Goal: Task Accomplishment & Management: Check status

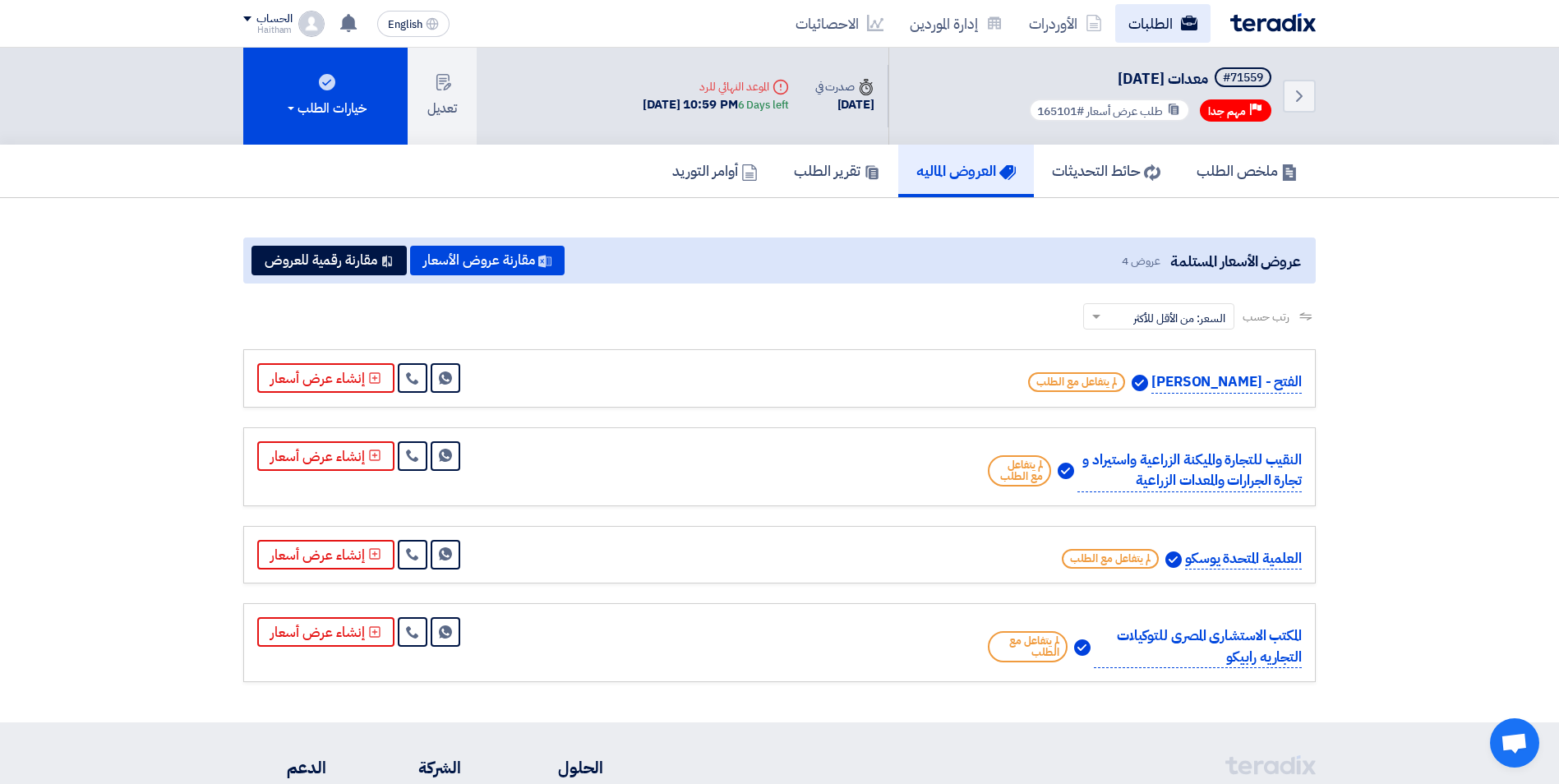
click at [1159, 29] on link "الطلبات" at bounding box center [1163, 24] width 96 height 39
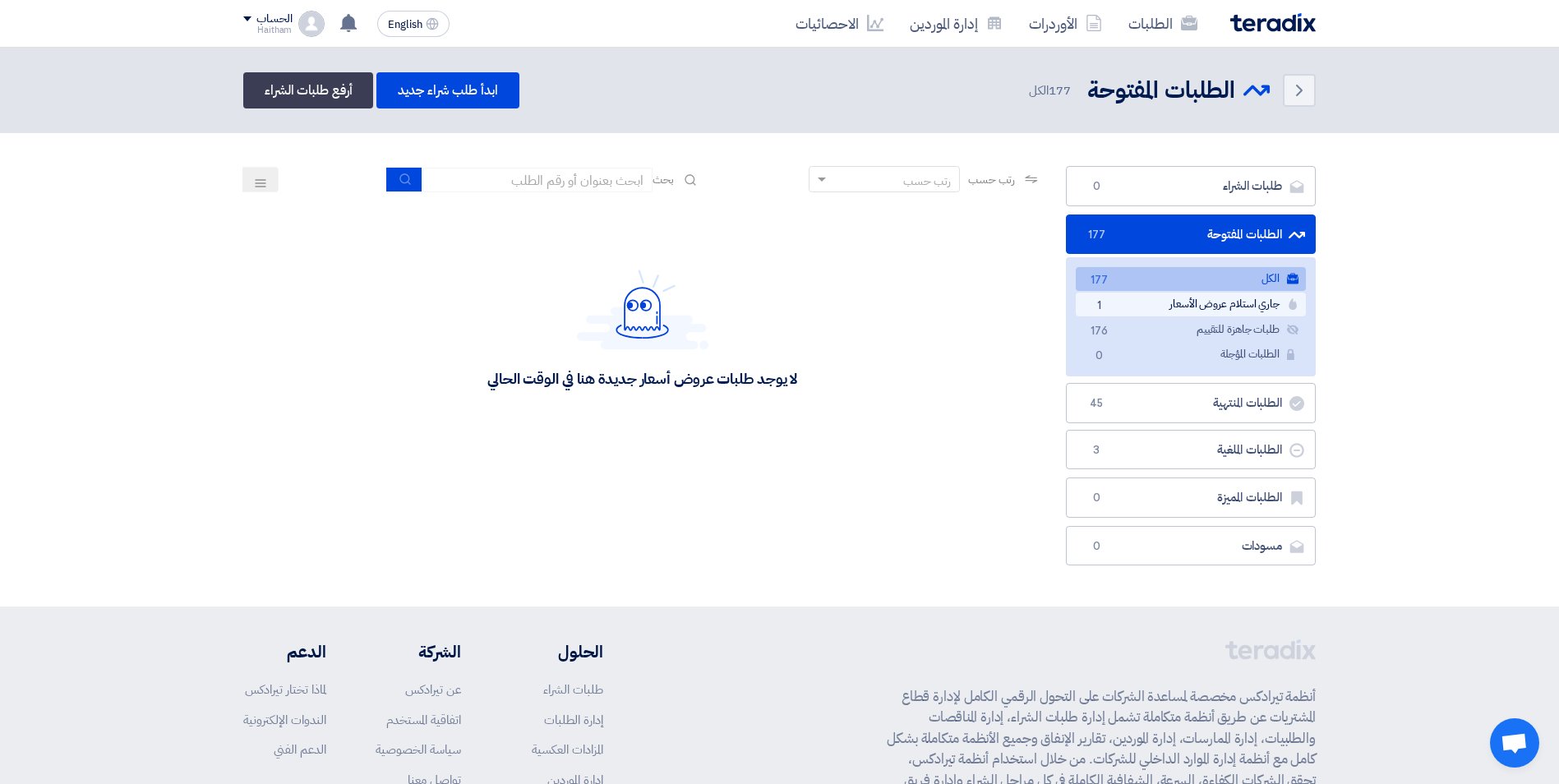
click at [1207, 304] on link "جاري استلام عروض الأسعار جاري استلام عروض الأسعار 1" at bounding box center [1191, 304] width 230 height 24
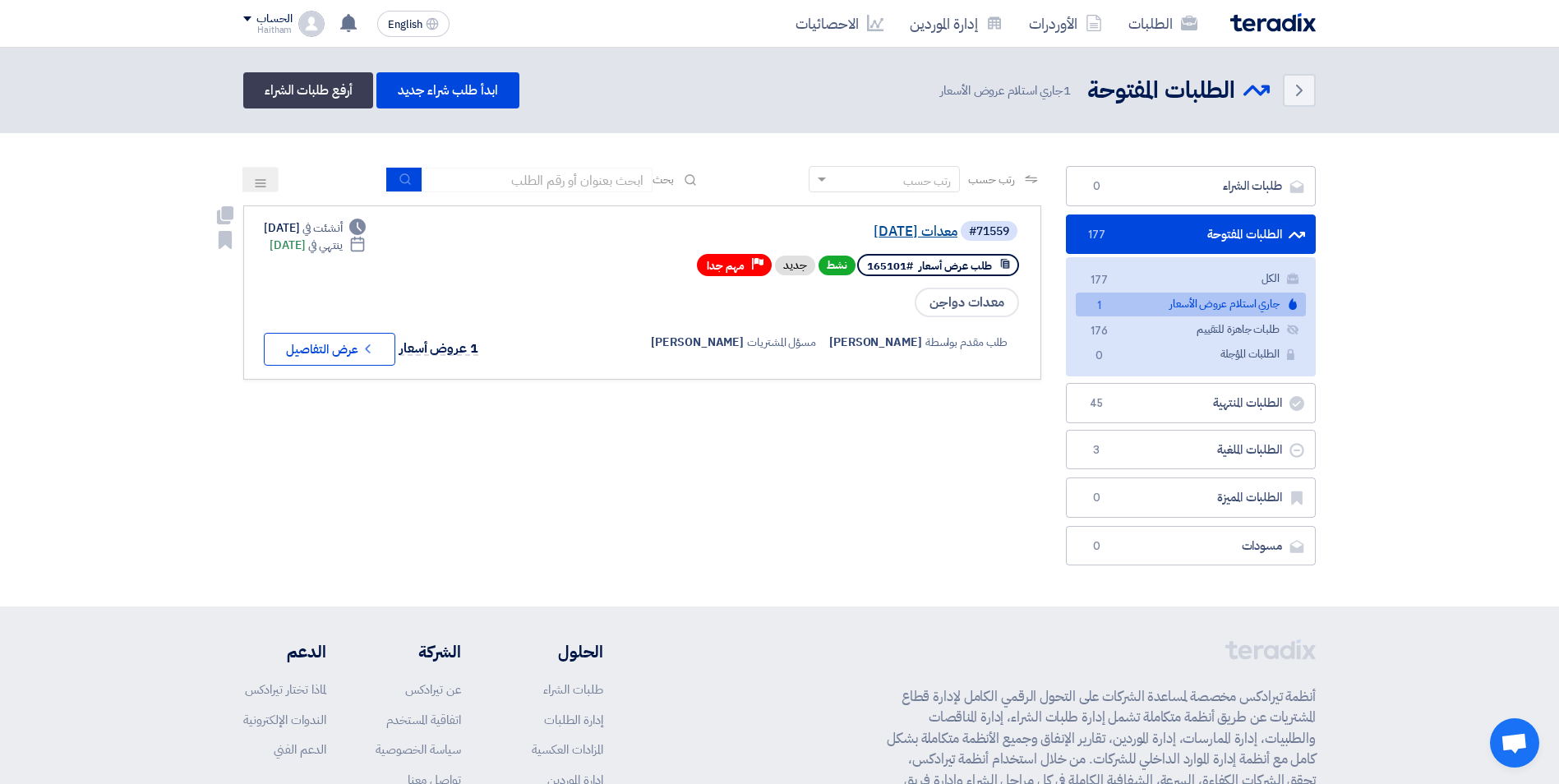
click at [911, 229] on link "معدات [DATE]" at bounding box center [792, 231] width 328 height 15
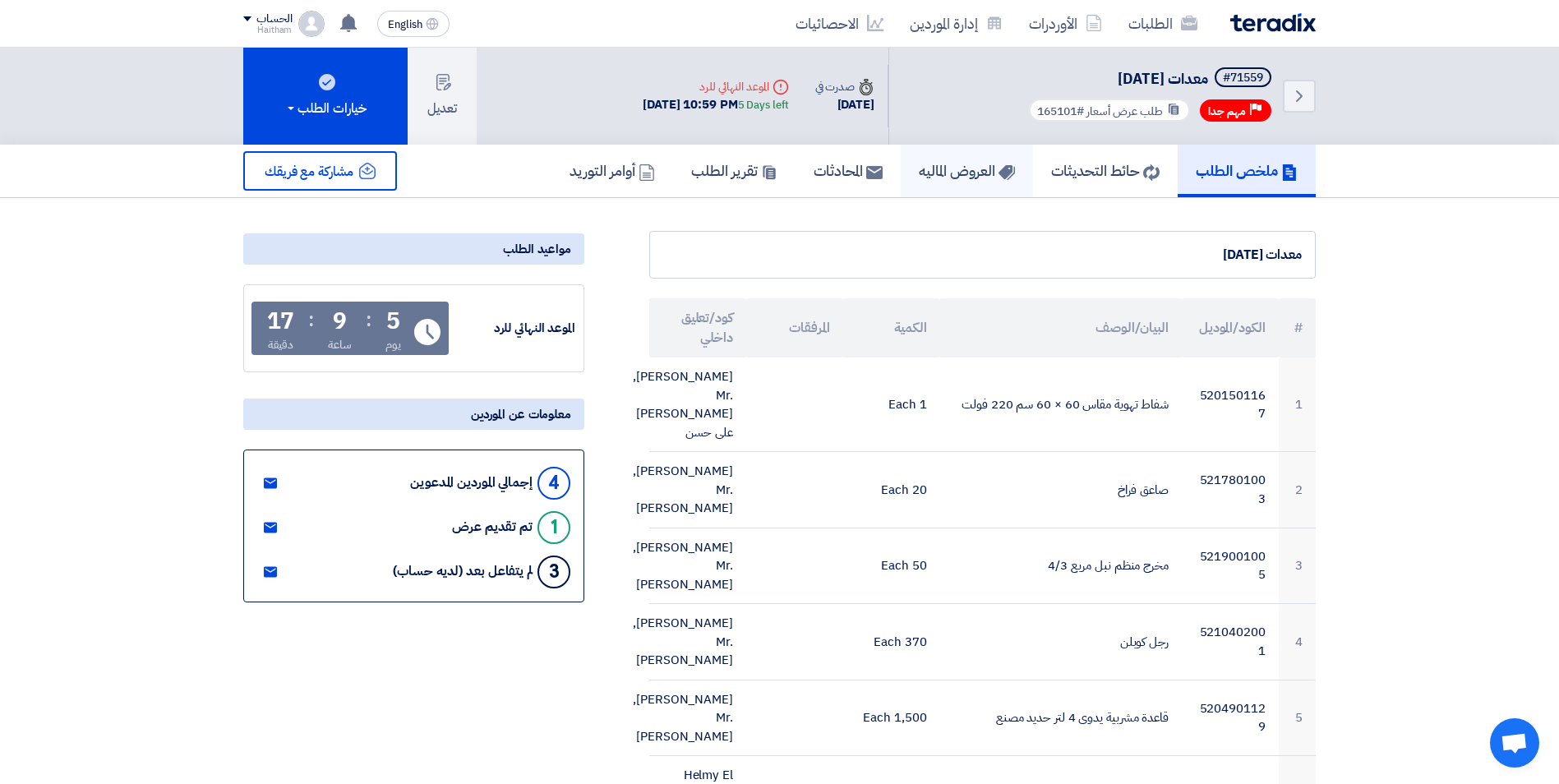
click at [939, 173] on h5 "العروض الماليه" at bounding box center [967, 170] width 96 height 19
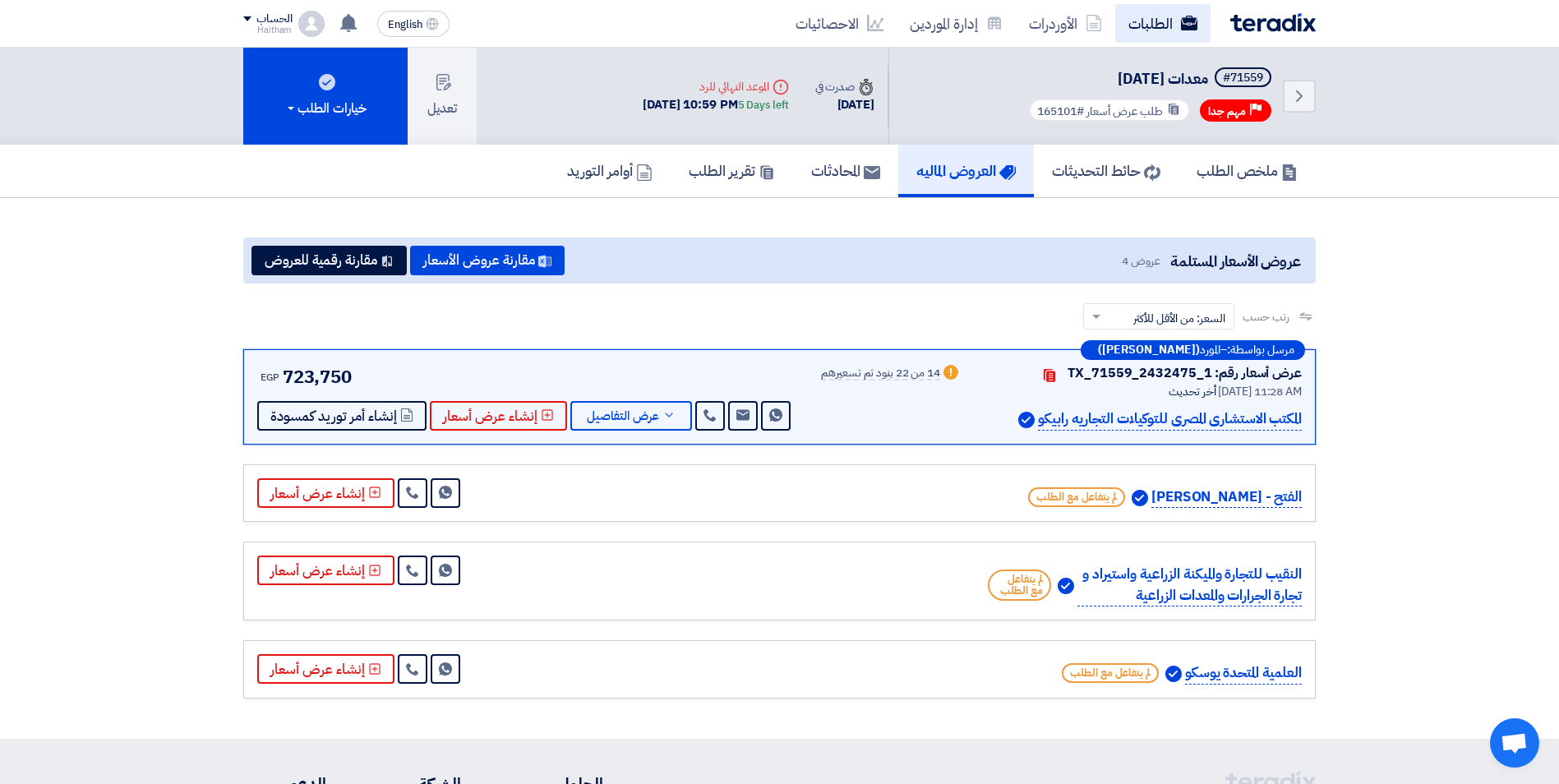
click at [1151, 37] on link "الطلبات" at bounding box center [1163, 24] width 96 height 39
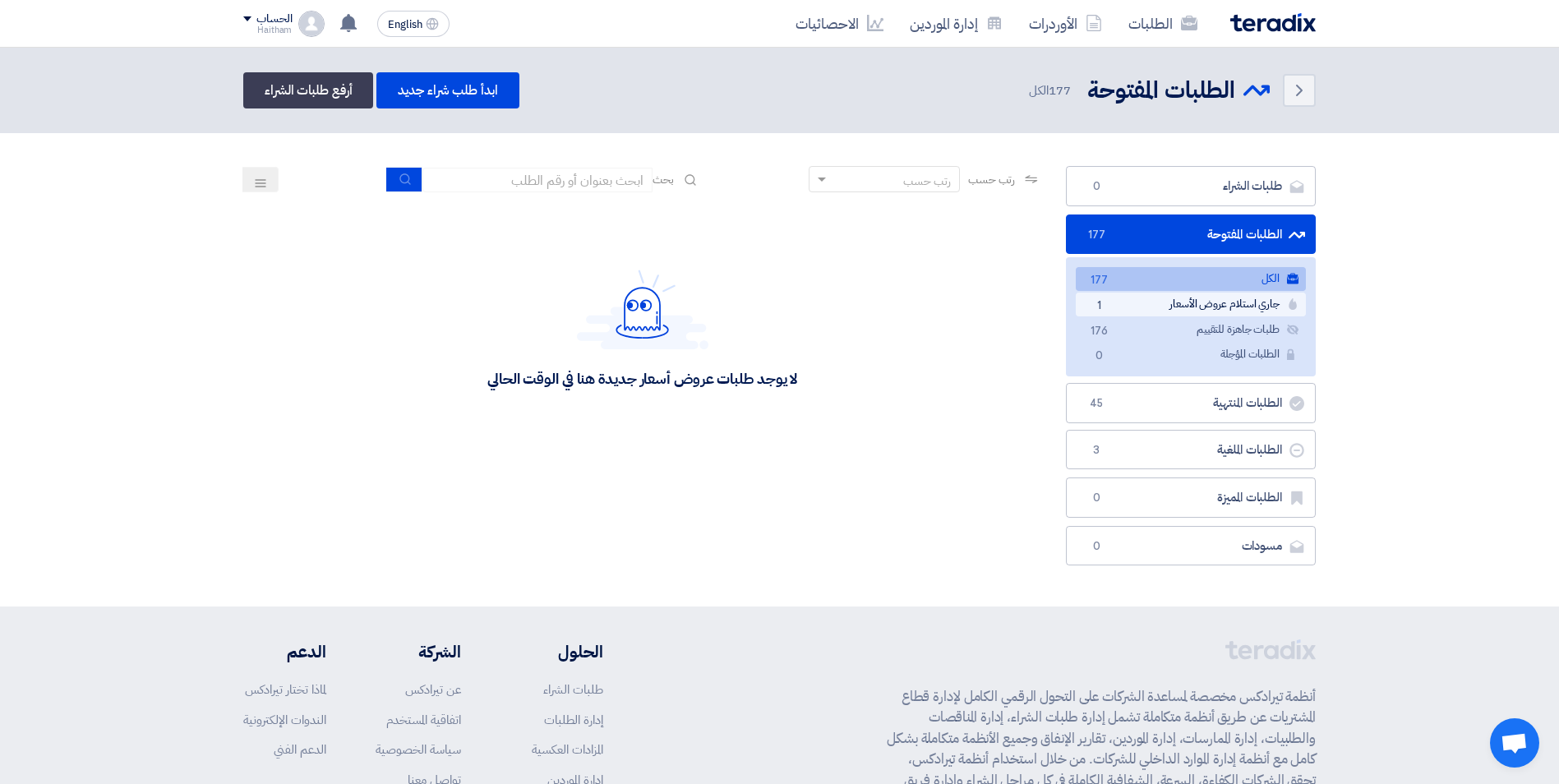
click at [1174, 308] on link "جاري استلام عروض الأسعار جاري استلام عروض الأسعار 1" at bounding box center [1191, 304] width 230 height 24
